Goal: Task Accomplishment & Management: Complete application form

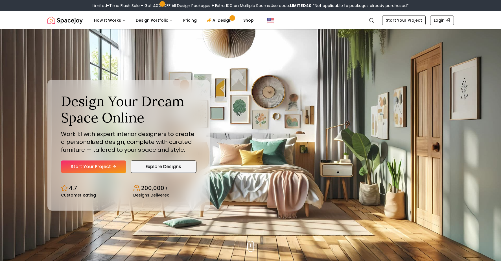
click at [170, 165] on link "Explore Designs" at bounding box center [164, 167] width 66 height 12
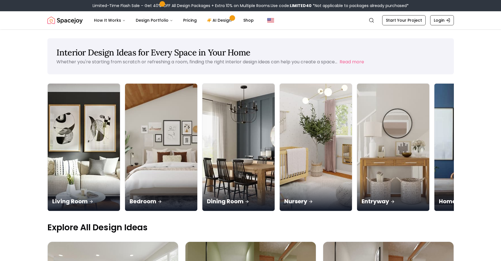
click at [432, 116] on img at bounding box center [470, 148] width 76 height 134
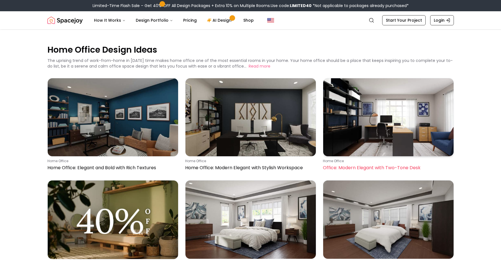
click at [378, 121] on img at bounding box center [388, 117] width 130 height 78
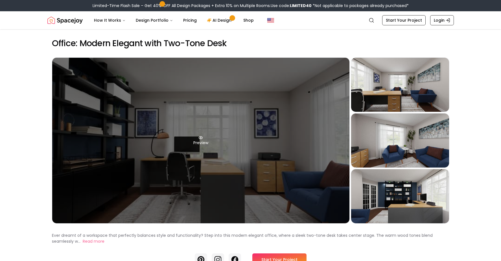
click at [267, 115] on div "Preview" at bounding box center [200, 141] width 297 height 166
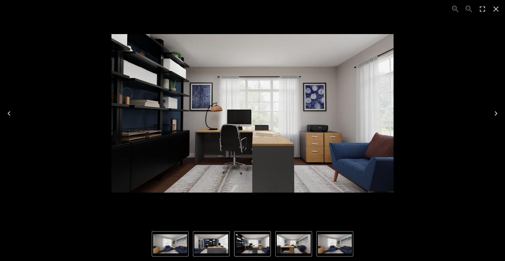
click at [212, 248] on img "4 of 4" at bounding box center [211, 244] width 34 height 19
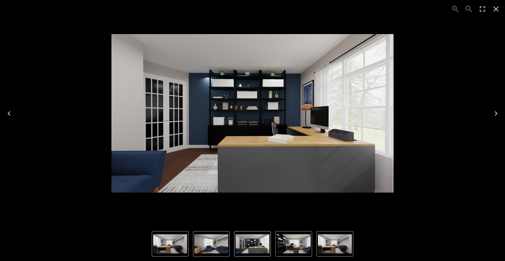
click at [251, 250] on img "4 of 4" at bounding box center [252, 244] width 34 height 19
click at [290, 248] on img "1 of 4" at bounding box center [294, 244] width 34 height 19
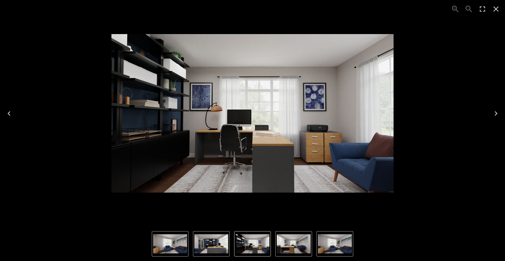
click at [333, 246] on img "3 of 4" at bounding box center [335, 244] width 34 height 19
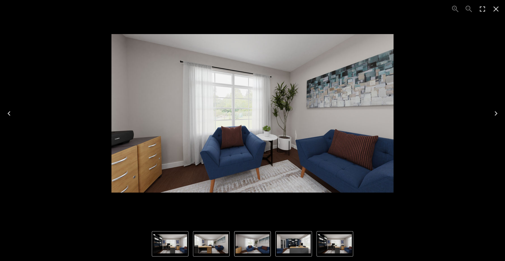
click at [496, 9] on icon "Close" at bounding box center [495, 9] width 9 height 9
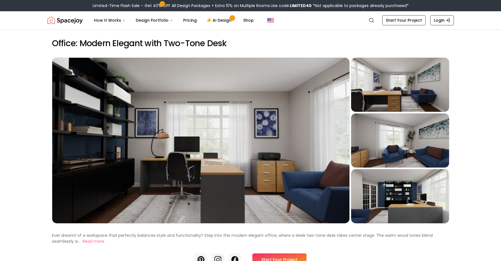
click at [410, 19] on link "Start Your Project" at bounding box center [403, 20] width 43 height 10
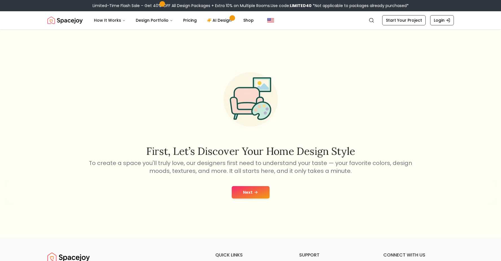
click at [247, 193] on button "Next" at bounding box center [251, 192] width 38 height 12
